Goal: Task Accomplishment & Management: Manage account settings

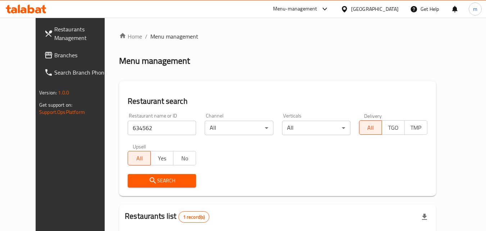
scroll to position [84, 0]
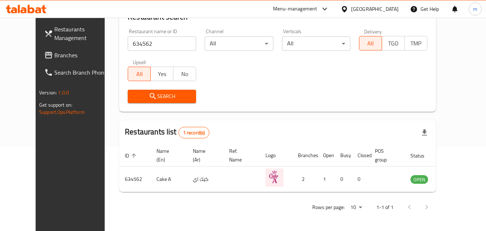
click at [385, 8] on div "[GEOGRAPHIC_DATA]" at bounding box center [375, 9] width 48 height 8
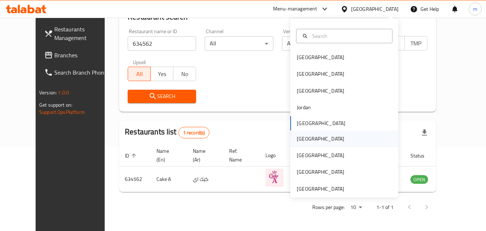
click at [297, 142] on div "[GEOGRAPHIC_DATA]" at bounding box center [321, 139] width 48 height 8
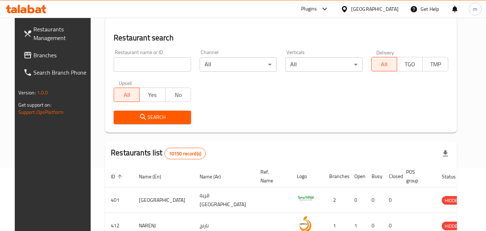
scroll to position [84, 0]
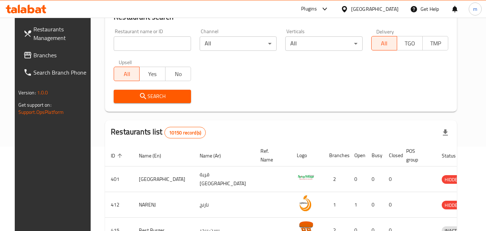
click at [23, 55] on span at bounding box center [28, 55] width 10 height 9
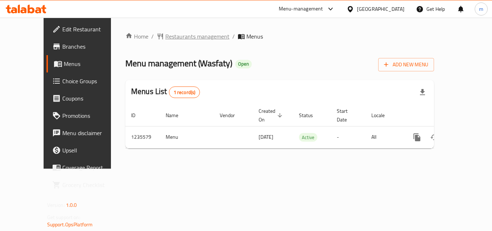
click at [169, 32] on span "Restaurants management" at bounding box center [197, 36] width 64 height 9
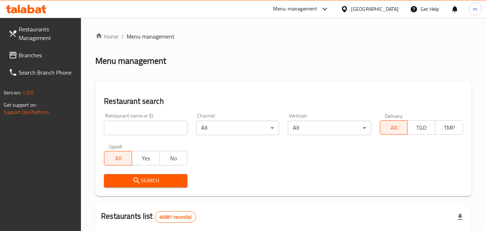
click at [129, 124] on div at bounding box center [243, 115] width 486 height 231
click at [129, 124] on input "search" at bounding box center [145, 128] width 83 height 14
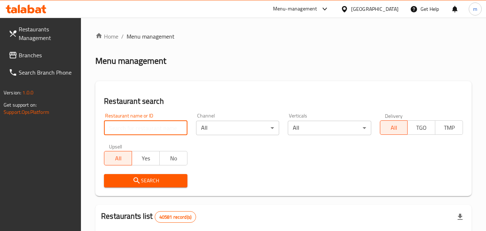
paste input "678776"
type input "678776"
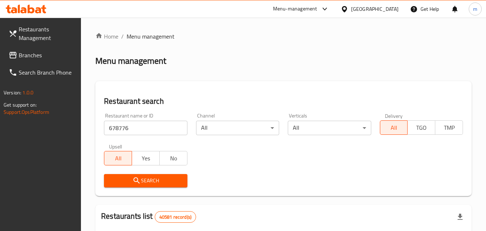
click at [149, 178] on span "Search" at bounding box center [146, 180] width 72 height 9
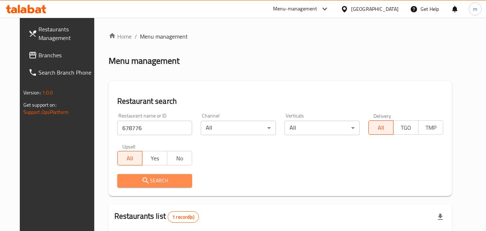
click at [162, 184] on span "Search" at bounding box center [155, 180] width 64 height 9
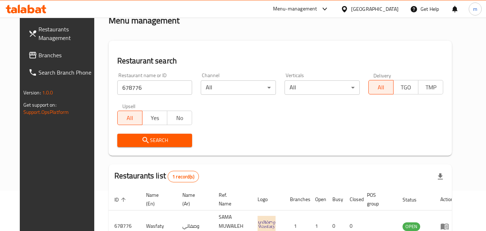
scroll to position [84, 0]
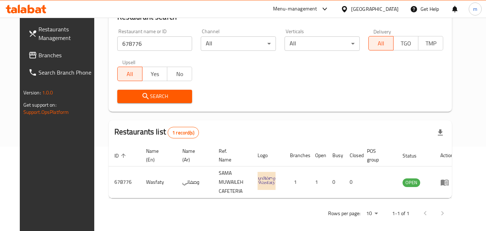
click at [39, 54] on span "Branches" at bounding box center [67, 55] width 57 height 9
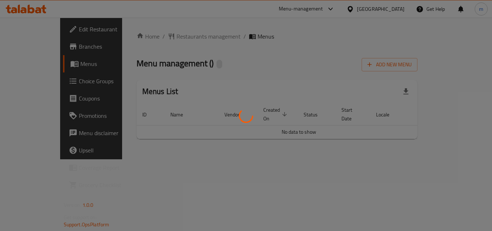
click at [173, 36] on div at bounding box center [246, 115] width 492 height 231
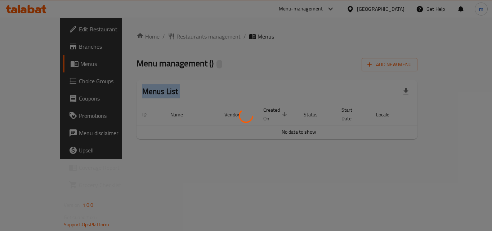
click at [173, 36] on div at bounding box center [246, 115] width 492 height 231
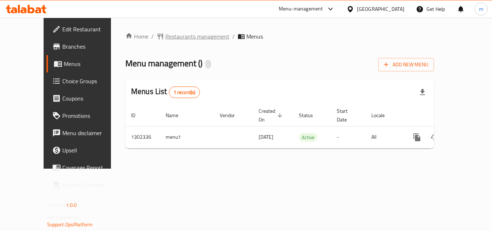
drag, startPoint x: 173, startPoint y: 36, endPoint x: 158, endPoint y: 35, distance: 15.2
click at [165, 35] on span "Restaurants management" at bounding box center [197, 36] width 64 height 9
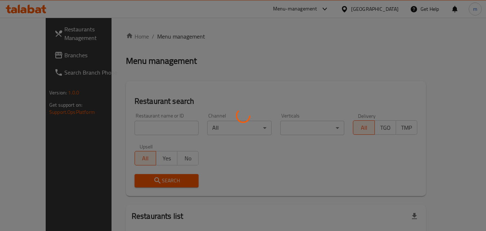
click at [158, 35] on div at bounding box center [243, 115] width 486 height 231
click at [137, 128] on div at bounding box center [243, 115] width 486 height 231
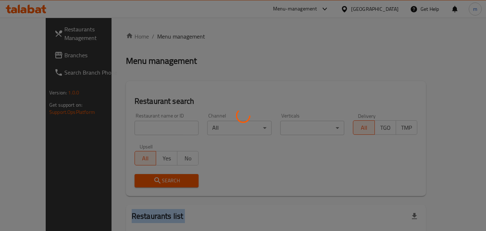
click at [137, 128] on div at bounding box center [243, 115] width 486 height 231
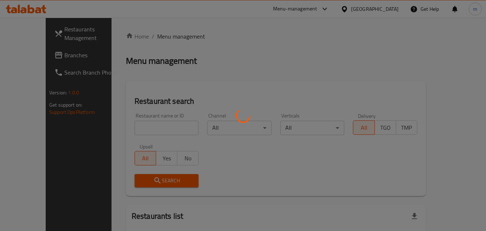
drag, startPoint x: 137, startPoint y: 128, endPoint x: 107, endPoint y: 127, distance: 30.2
click at [107, 127] on div at bounding box center [243, 115] width 486 height 231
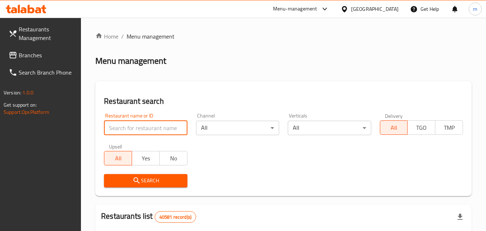
click at [152, 123] on input "search" at bounding box center [145, 128] width 83 height 14
paste input "702335"
type input "702335"
click button "Search" at bounding box center [145, 180] width 83 height 13
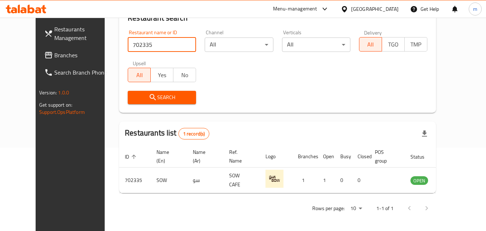
scroll to position [84, 0]
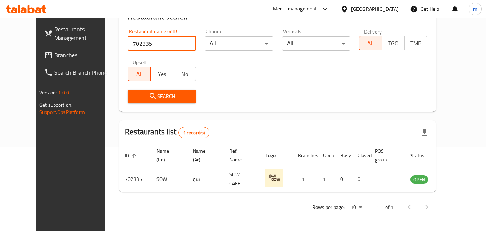
click at [54, 53] on span "Branches" at bounding box center [82, 55] width 57 height 9
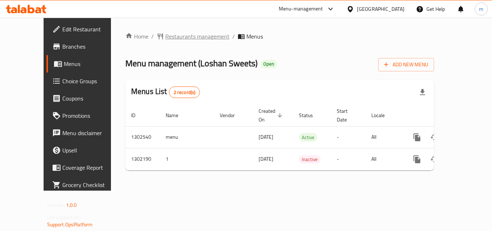
click at [174, 33] on span "Restaurants management" at bounding box center [197, 36] width 64 height 9
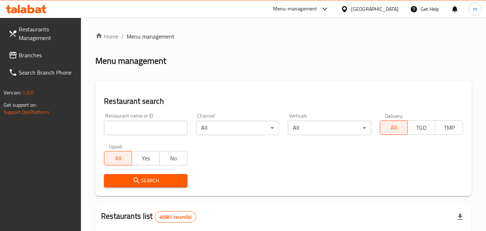
click at [141, 129] on input "search" at bounding box center [145, 128] width 83 height 14
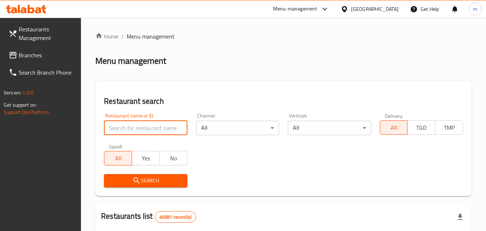
click at [141, 129] on input "search" at bounding box center [145, 128] width 83 height 14
paste input "702327"
type input "702327"
click button "Search" at bounding box center [145, 180] width 83 height 13
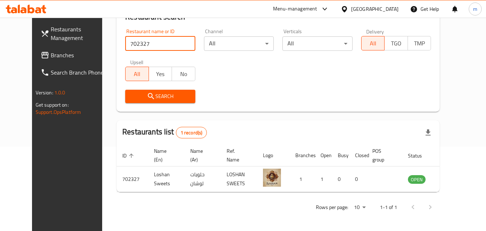
scroll to position [84, 0]
click at [368, 6] on div "[GEOGRAPHIC_DATA]" at bounding box center [375, 9] width 48 height 8
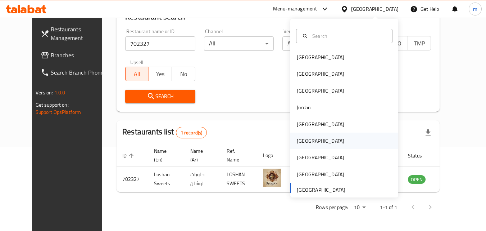
click at [298, 144] on div "[GEOGRAPHIC_DATA]" at bounding box center [321, 141] width 48 height 8
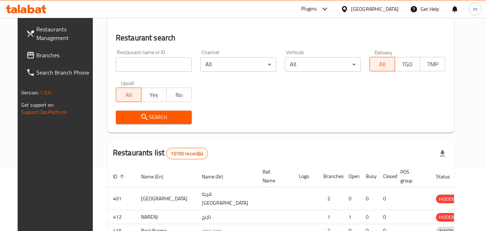
scroll to position [84, 0]
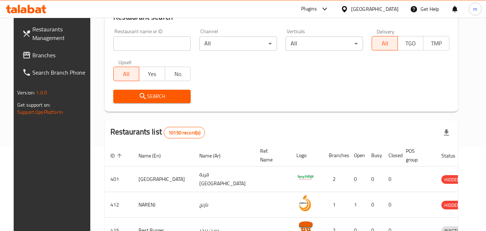
click at [32, 55] on span "Branches" at bounding box center [60, 55] width 57 height 9
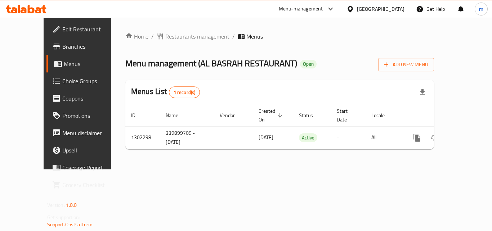
click at [64, 61] on span "Menus" at bounding box center [92, 63] width 56 height 9
click at [198, 4] on div "Menu-management [GEOGRAPHIC_DATA] Get Help m" at bounding box center [246, 8] width 492 height 17
click at [169, 37] on span "Restaurants management" at bounding box center [197, 36] width 64 height 9
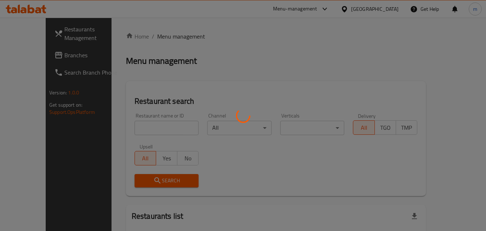
click at [136, 122] on div at bounding box center [243, 115] width 486 height 231
click at [132, 129] on div at bounding box center [243, 115] width 486 height 231
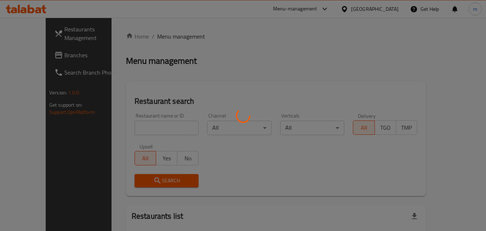
click at [132, 129] on div at bounding box center [243, 115] width 486 height 231
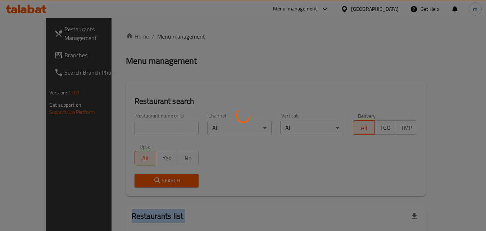
click at [132, 129] on div at bounding box center [243, 115] width 486 height 231
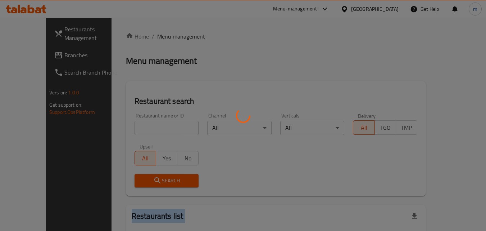
click at [137, 130] on div at bounding box center [243, 115] width 486 height 231
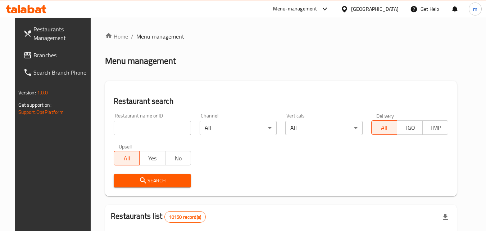
click at [137, 130] on input "search" at bounding box center [152, 128] width 77 height 14
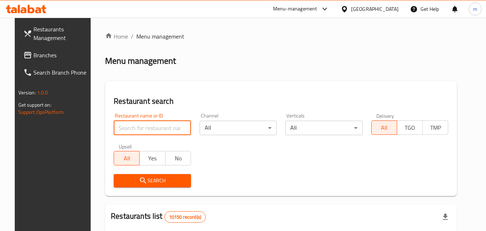
click at [137, 130] on input "search" at bounding box center [152, 128] width 77 height 14
paste input "702368"
type input "702368"
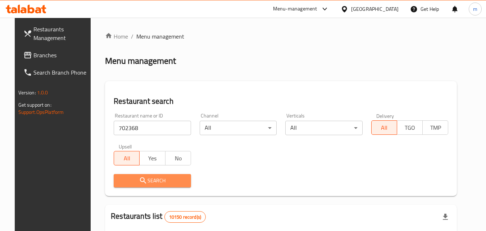
click at [157, 174] on button "Search" at bounding box center [152, 180] width 77 height 13
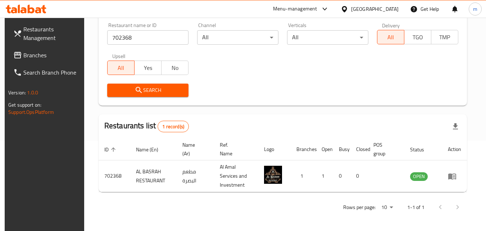
scroll to position [90, 0]
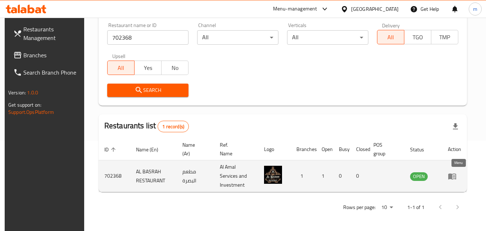
click at [457, 177] on icon "enhanced table" at bounding box center [452, 176] width 9 height 9
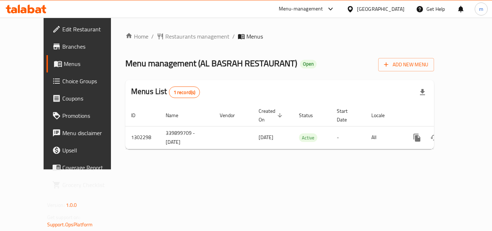
click at [62, 79] on span "Choice Groups" at bounding box center [91, 81] width 58 height 9
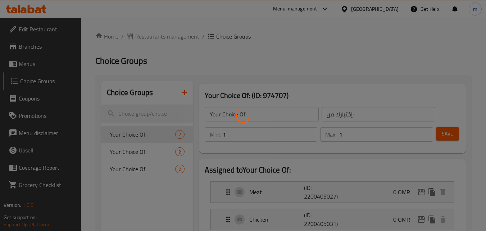
click at [166, 197] on div at bounding box center [243, 115] width 486 height 231
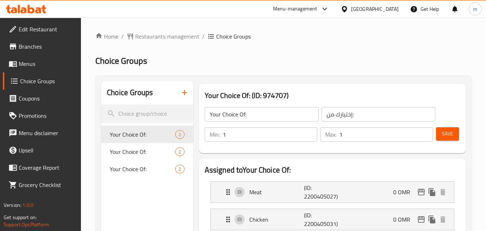
scroll to position [72, 0]
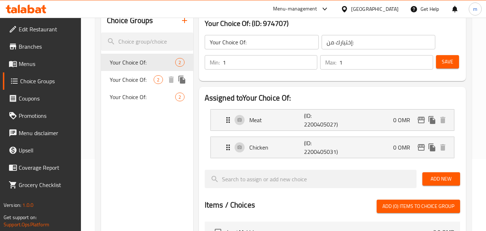
click at [140, 82] on span "Your Choice Of:" at bounding box center [132, 79] width 44 height 9
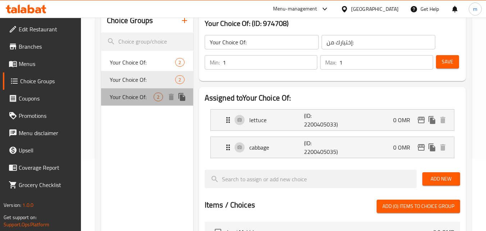
click at [130, 94] on span "Your Choice Of:" at bounding box center [132, 97] width 44 height 9
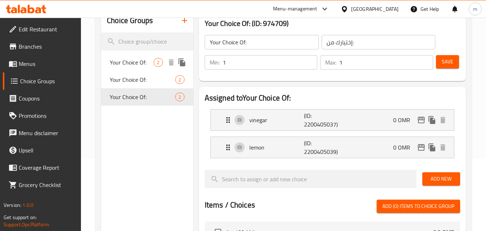
click at [129, 62] on span "Your Choice Of:" at bounding box center [132, 62] width 44 height 9
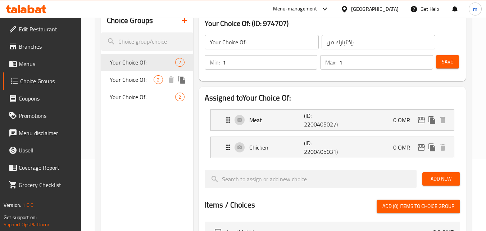
click at [127, 79] on span "Your Choice Of:" at bounding box center [132, 79] width 44 height 9
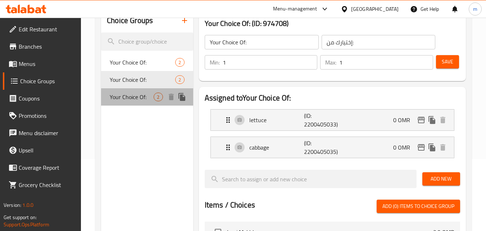
click at [132, 99] on span "Your Choice Of:" at bounding box center [132, 97] width 44 height 9
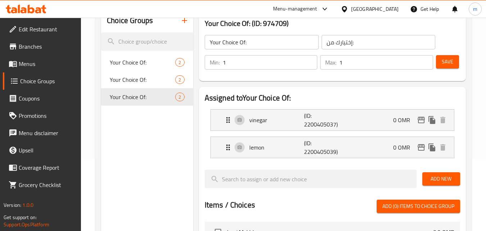
click at [148, 155] on div "Choice Groups Your Choice Of: 2 Your Choice Of: 2 Your Choice Of: 2" at bounding box center [147, 212] width 92 height 407
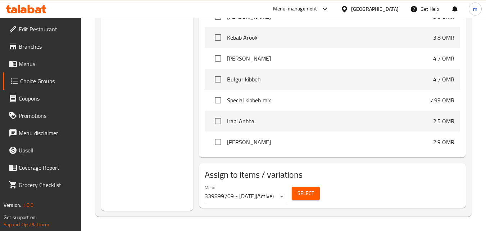
scroll to position [1326, 0]
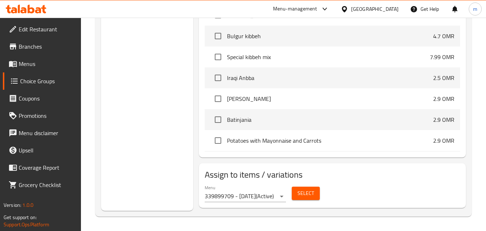
click at [348, 9] on icon at bounding box center [345, 9] width 8 height 8
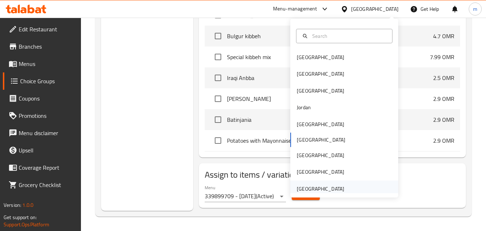
click at [324, 190] on div "United Arab Emirates" at bounding box center [321, 189] width 48 height 8
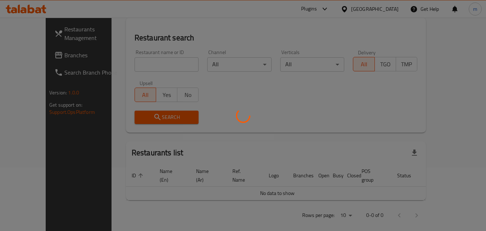
scroll to position [278, 0]
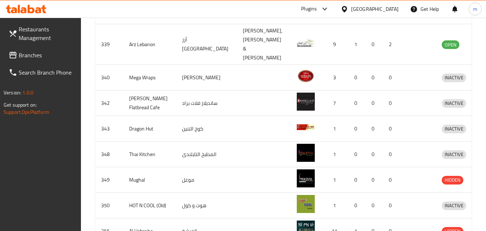
drag, startPoint x: 324, startPoint y: 190, endPoint x: 38, endPoint y: 57, distance: 315.8
click at [38, 57] on span "Branches" at bounding box center [47, 55] width 57 height 9
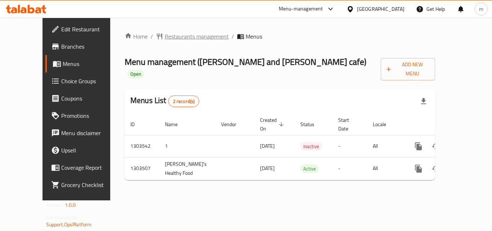
click at [170, 36] on span "Restaurants management" at bounding box center [196, 36] width 64 height 9
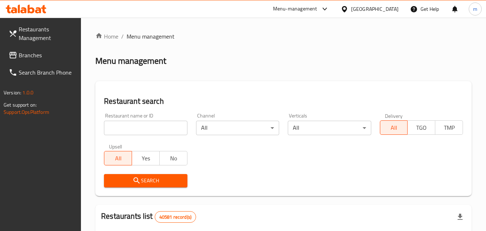
click at [126, 126] on input "search" at bounding box center [145, 128] width 83 height 14
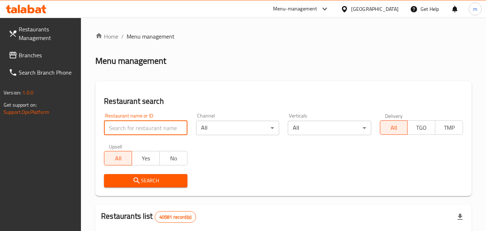
click at [126, 126] on input "search" at bounding box center [145, 128] width 83 height 14
paste input "702421"
type input "702421"
click button "Search" at bounding box center [145, 180] width 83 height 13
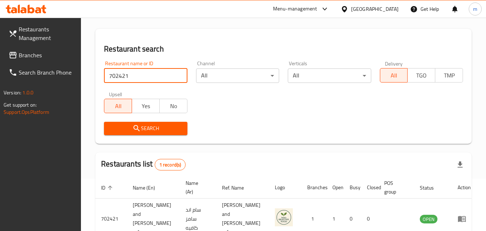
scroll to position [84, 0]
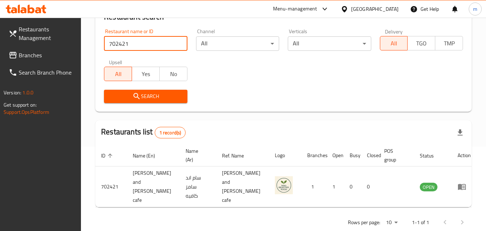
click at [380, 6] on div "[GEOGRAPHIC_DATA]" at bounding box center [375, 9] width 48 height 8
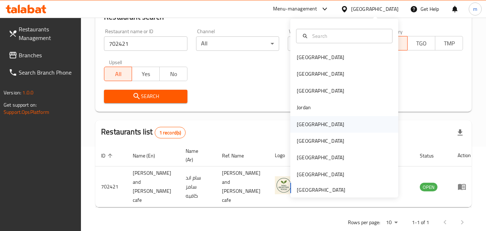
click at [302, 124] on div "[GEOGRAPHIC_DATA]" at bounding box center [321, 124] width 48 height 8
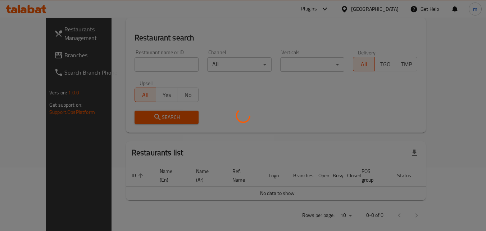
scroll to position [84, 0]
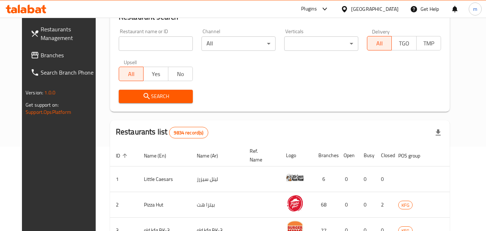
click at [41, 56] on span "Branches" at bounding box center [69, 55] width 57 height 9
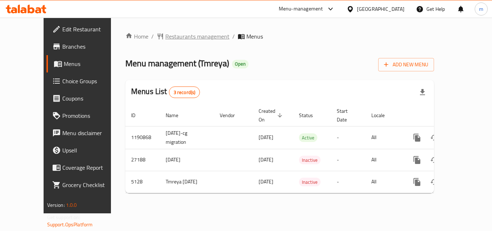
click at [174, 33] on span "Restaurants management" at bounding box center [197, 36] width 64 height 9
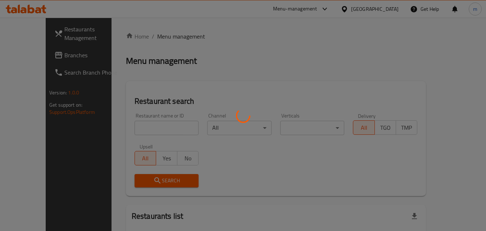
click at [148, 126] on div at bounding box center [243, 115] width 486 height 231
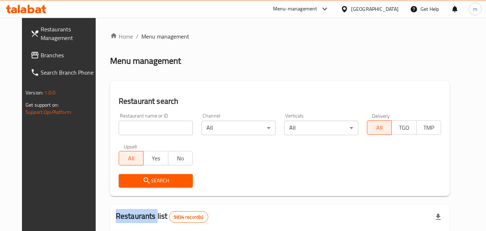
click at [148, 126] on div at bounding box center [243, 115] width 486 height 231
click at [148, 126] on input "search" at bounding box center [156, 128] width 74 height 14
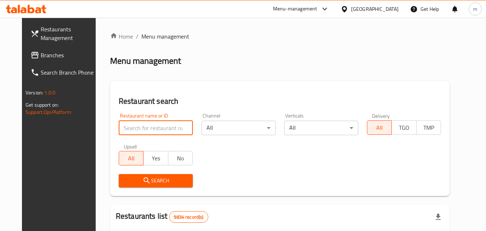
paste input "3373"
type input "3373"
click button "Search" at bounding box center [156, 180] width 74 height 13
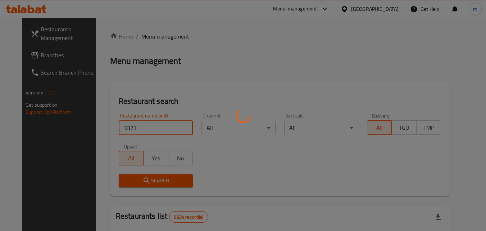
scroll to position [84, 0]
